Goal: Information Seeking & Learning: Learn about a topic

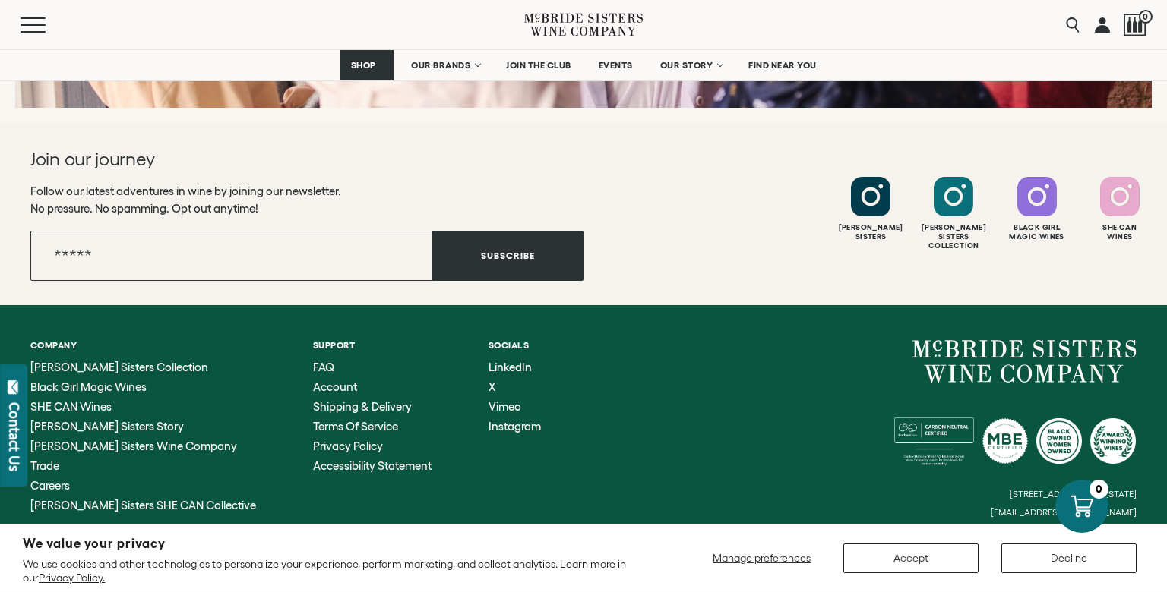
scroll to position [6155, 0]
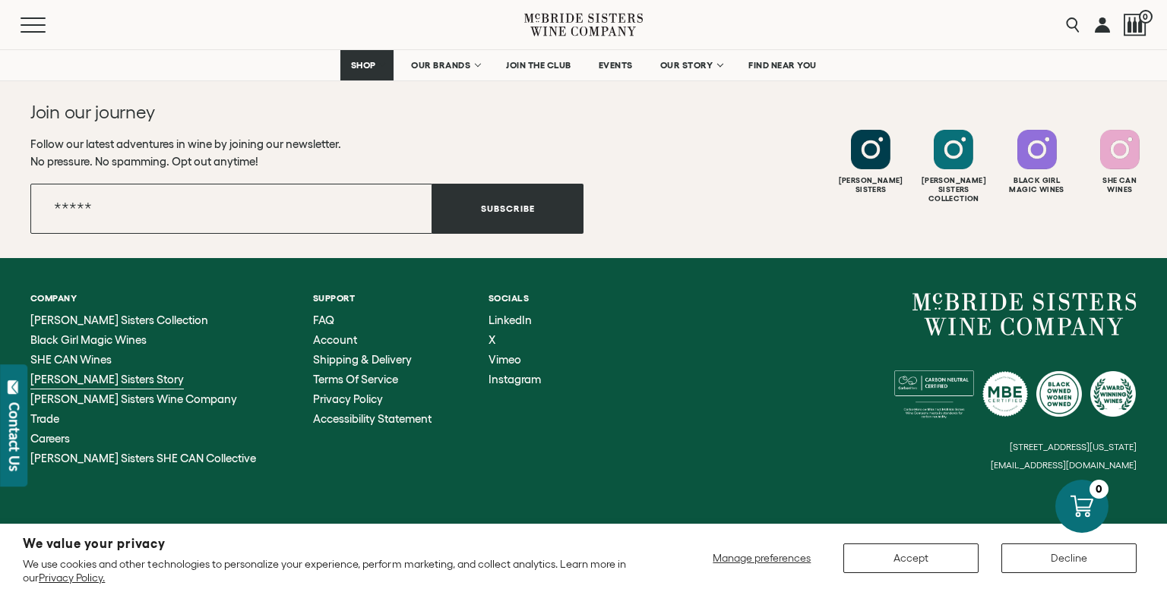
click at [127, 373] on span "[PERSON_NAME] Sisters Story" at bounding box center [106, 379] width 153 height 13
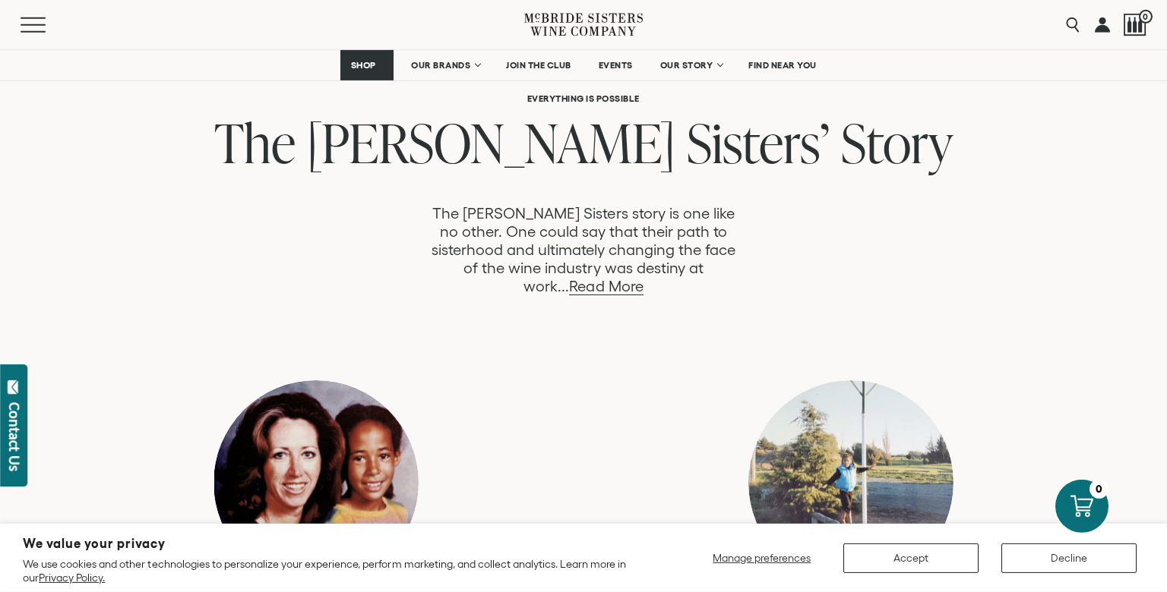
scroll to position [771, 0]
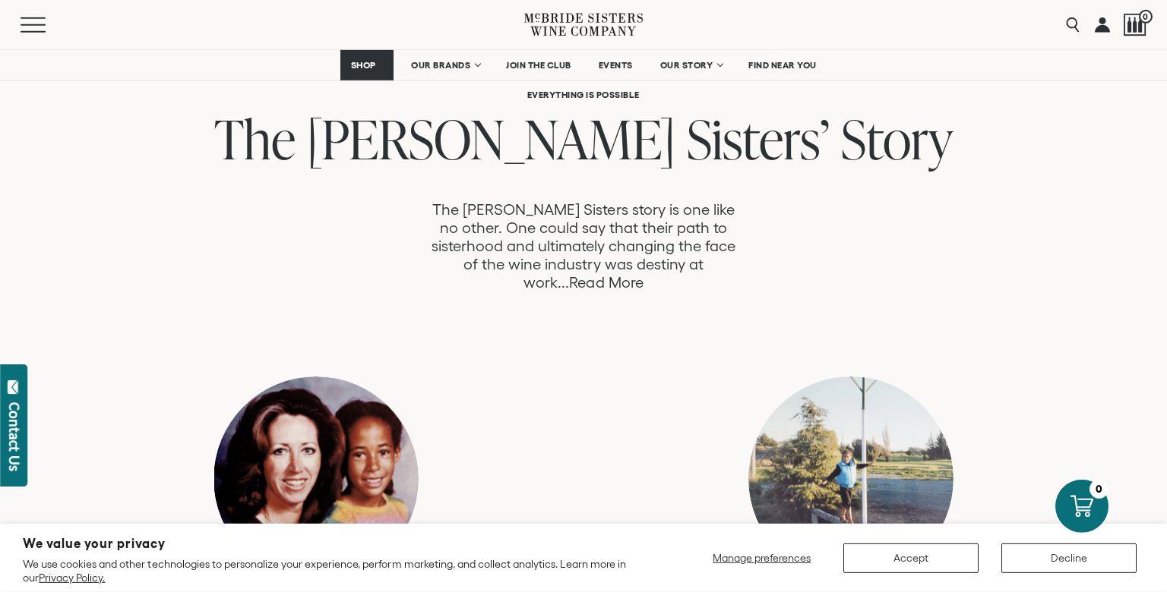
click at [643, 274] on link "Read More" at bounding box center [606, 282] width 74 height 17
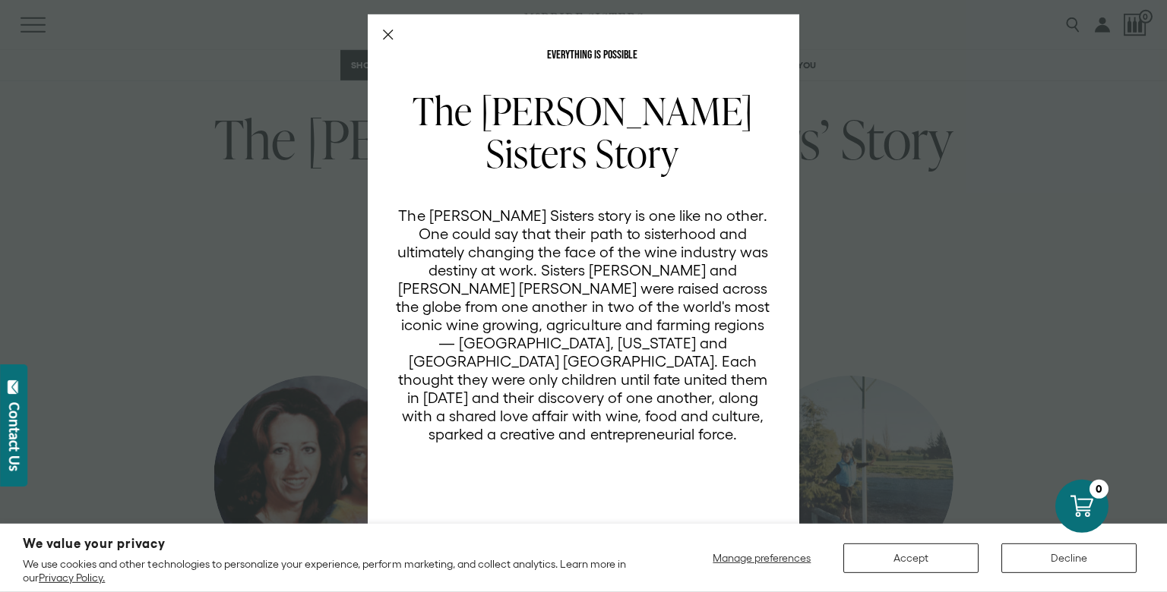
scroll to position [0, 0]
click at [386, 36] on icon "Close Modal" at bounding box center [388, 35] width 11 height 11
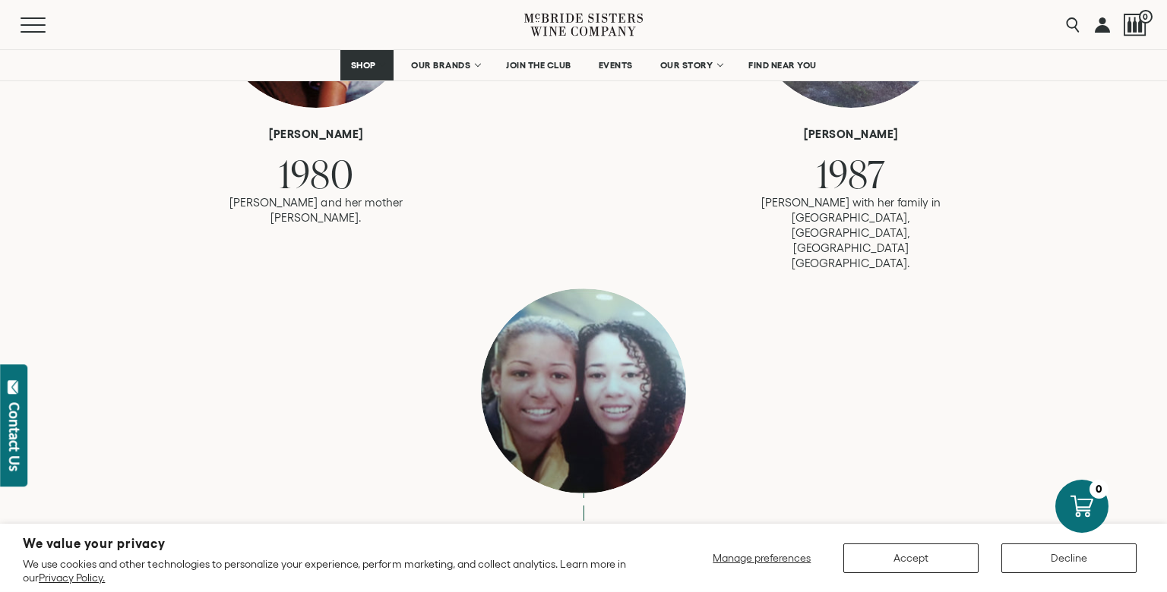
scroll to position [1244, 0]
